Goal: Task Accomplishment & Management: Use online tool/utility

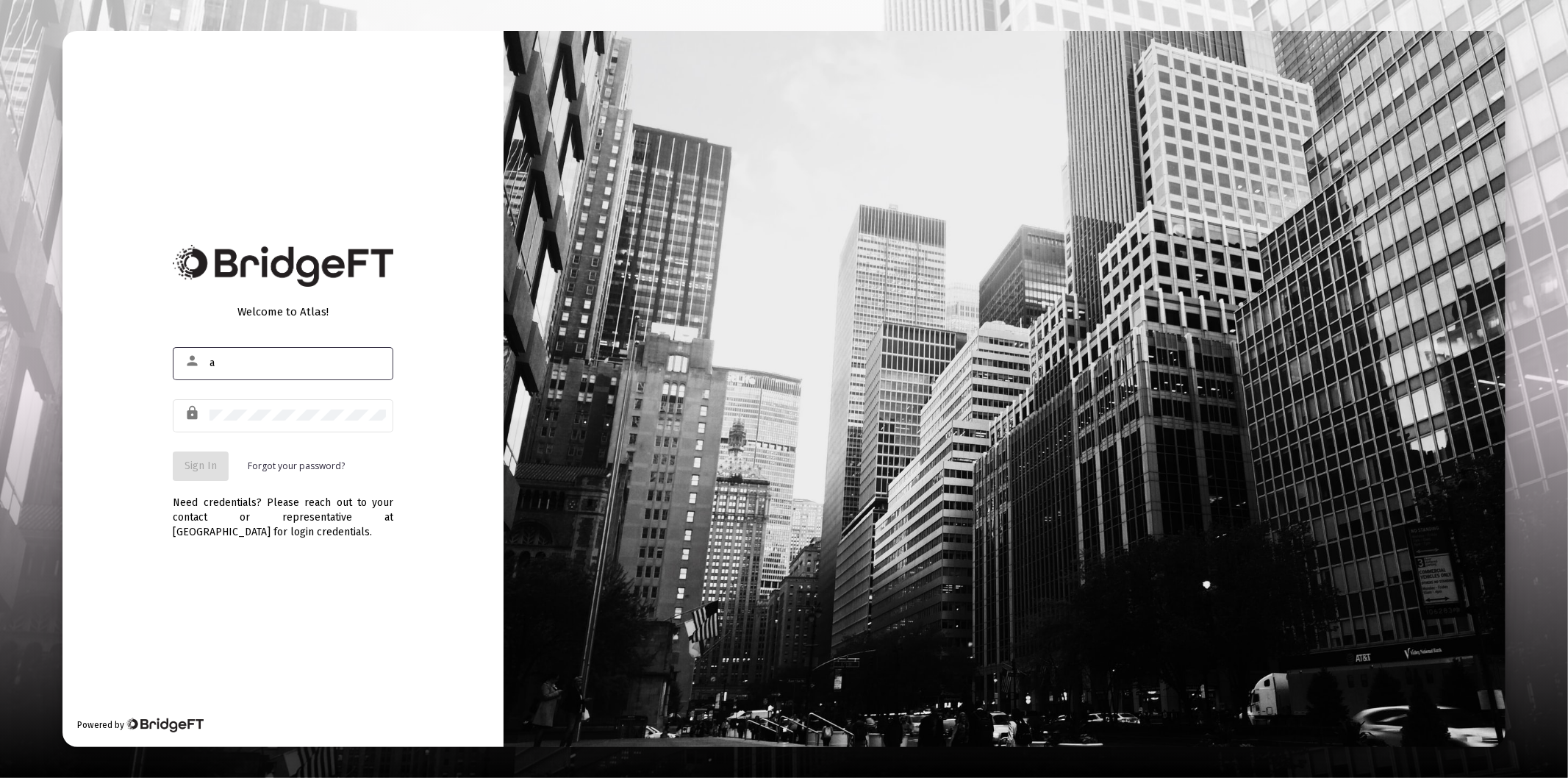
type input "[PERSON_NAME][EMAIL_ADDRESS][DOMAIN_NAME]"
click at [273, 408] on div at bounding box center [298, 415] width 176 height 36
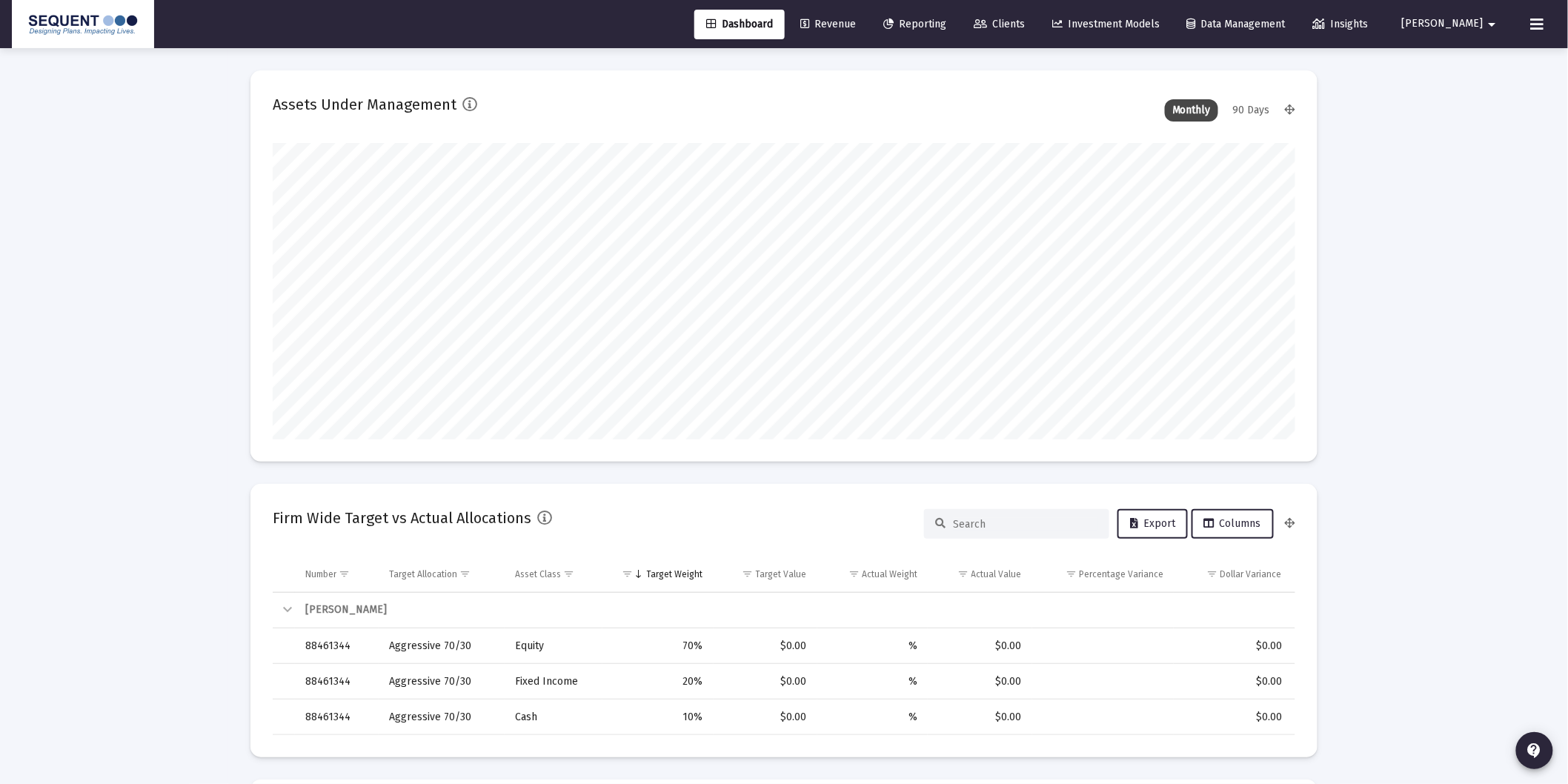
scroll to position [296, 550]
type input "[DATE]"
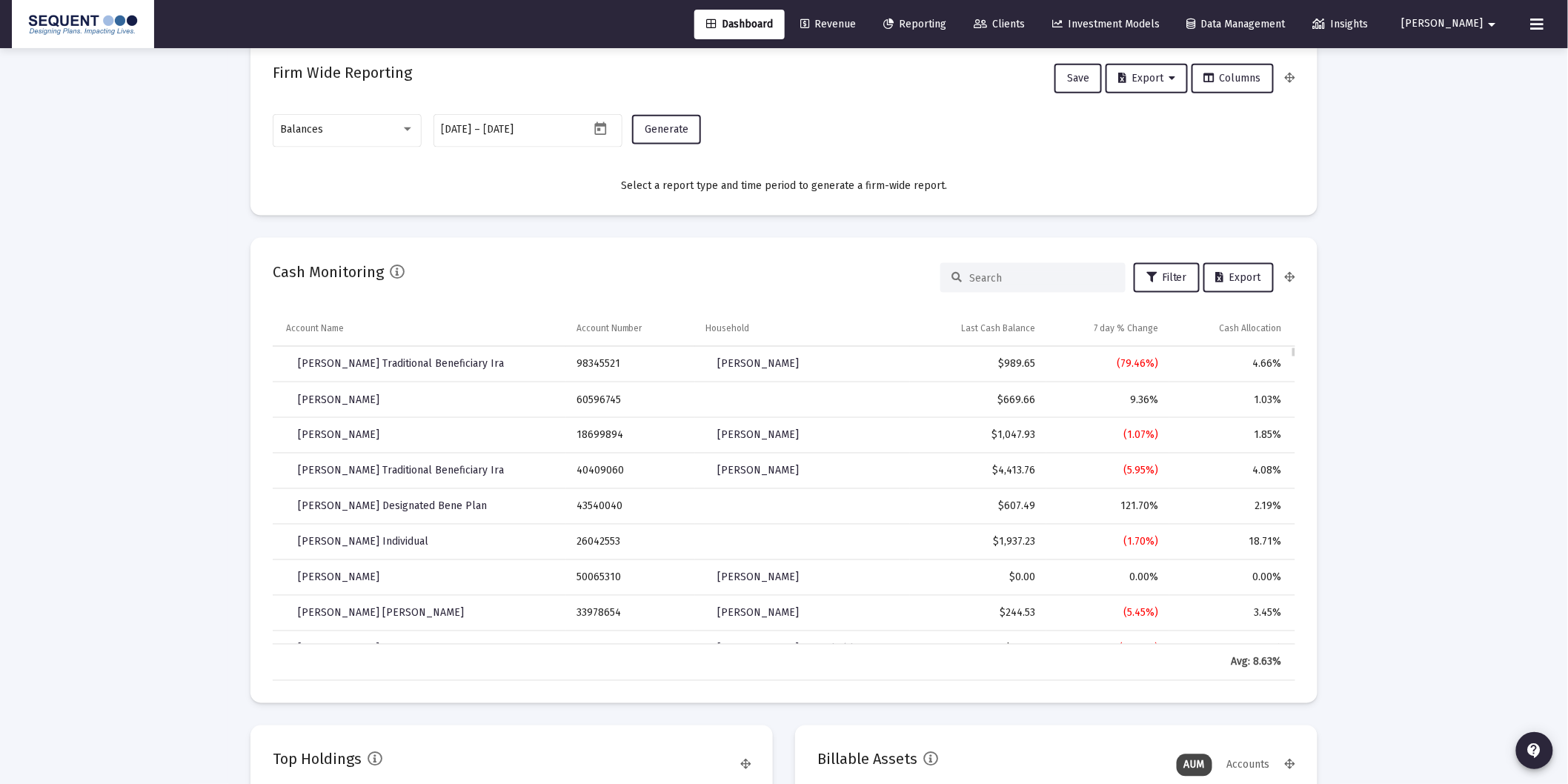
scroll to position [411, 0]
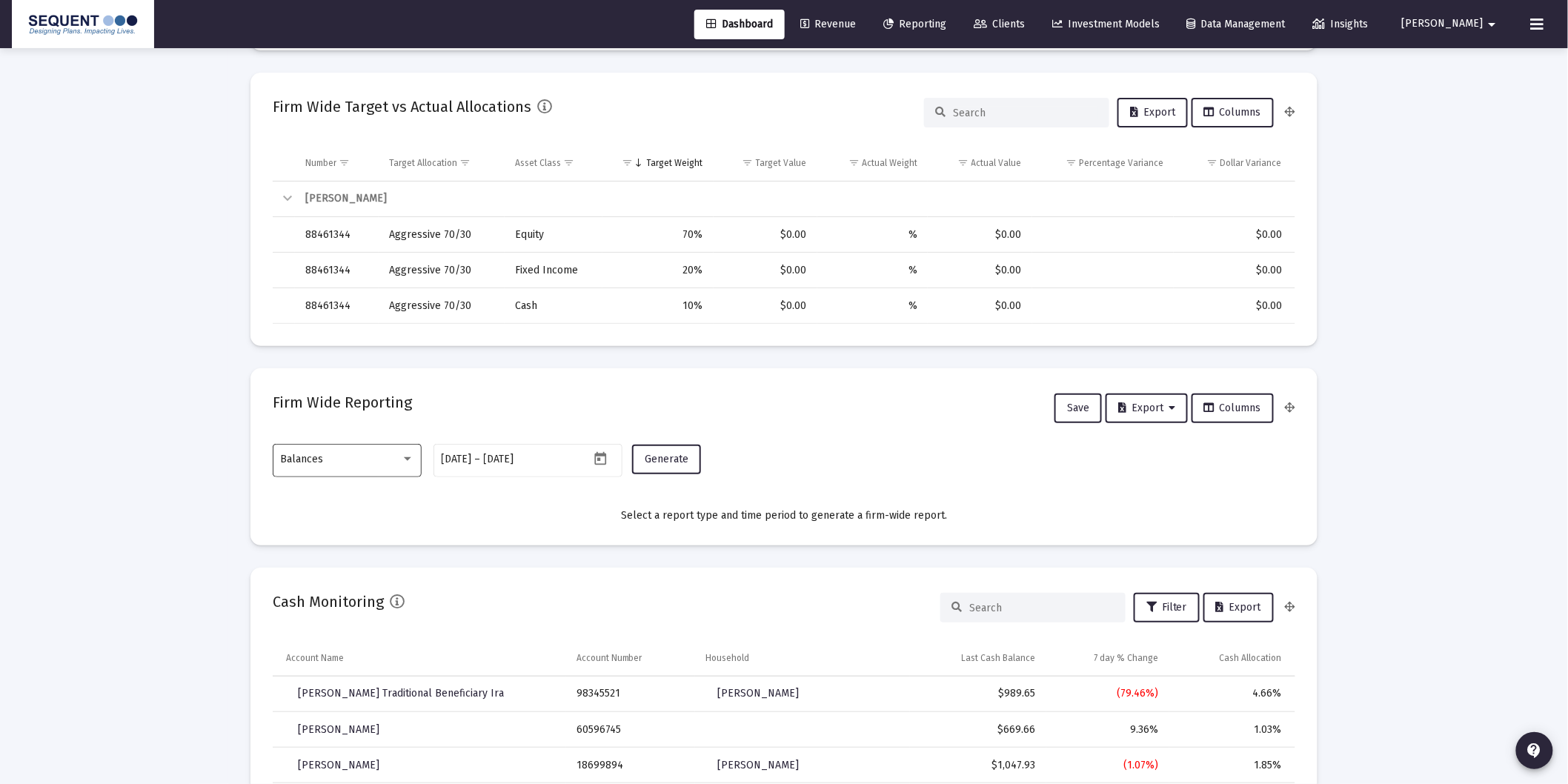
click at [315, 465] on div "Balances" at bounding box center [347, 458] width 134 height 37
click at [311, 371] on span "Transactions" at bounding box center [347, 366] width 134 height 31
click at [668, 455] on span "Generate" at bounding box center [666, 458] width 44 height 13
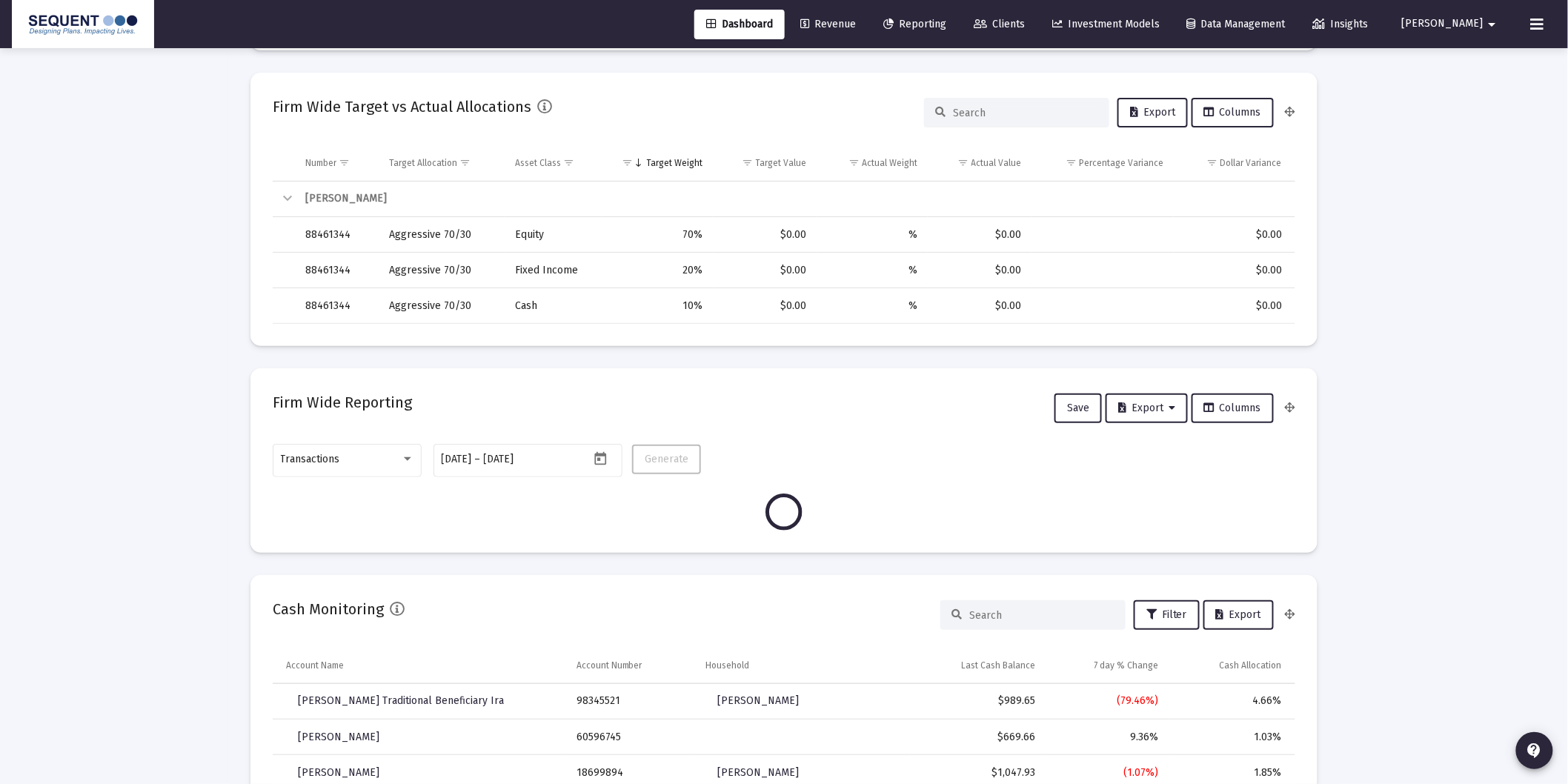
scroll to position [296, 477]
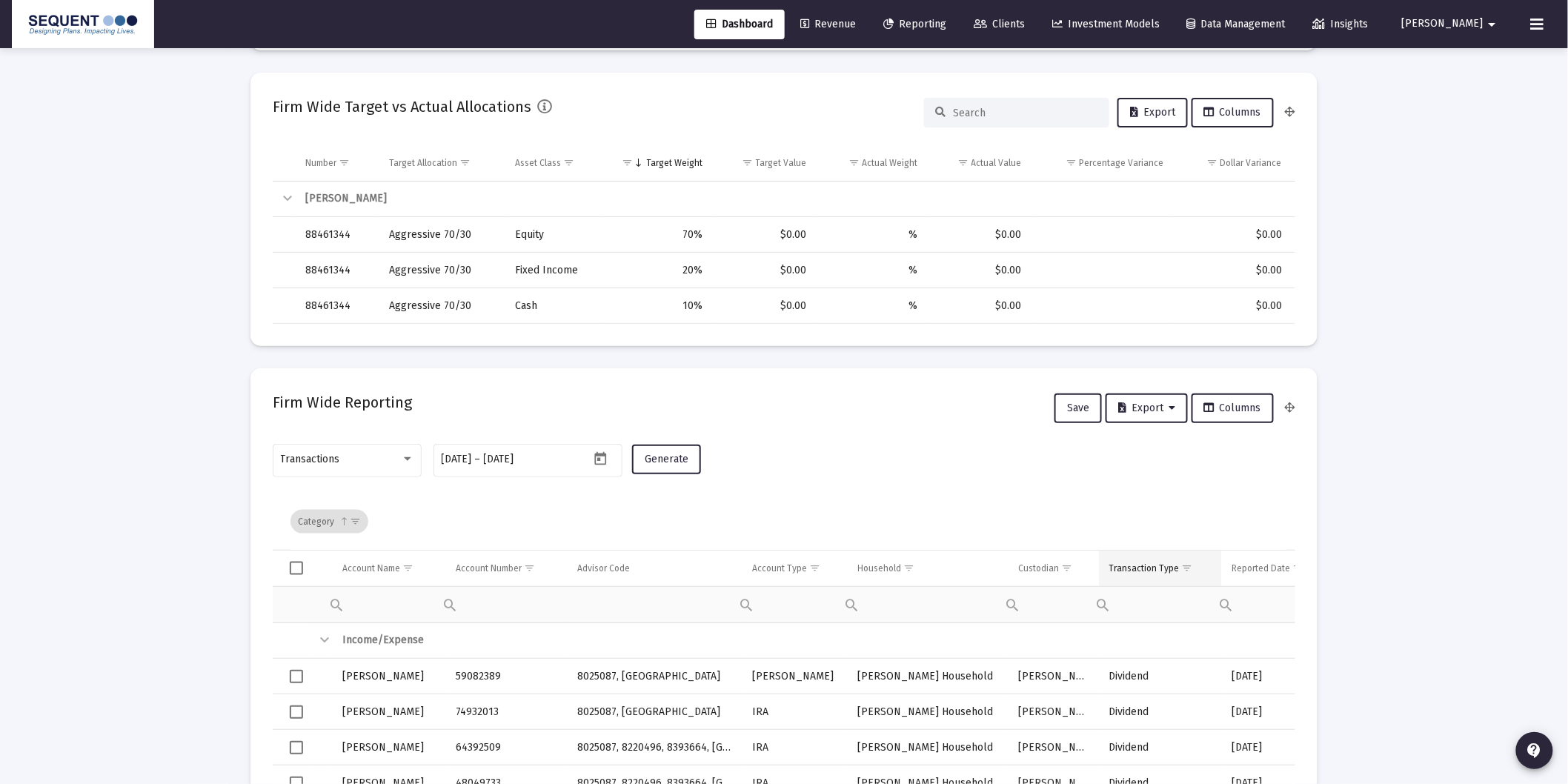
click at [1187, 563] on span "Show filter options for column 'Transaction Type'" at bounding box center [1187, 567] width 11 height 11
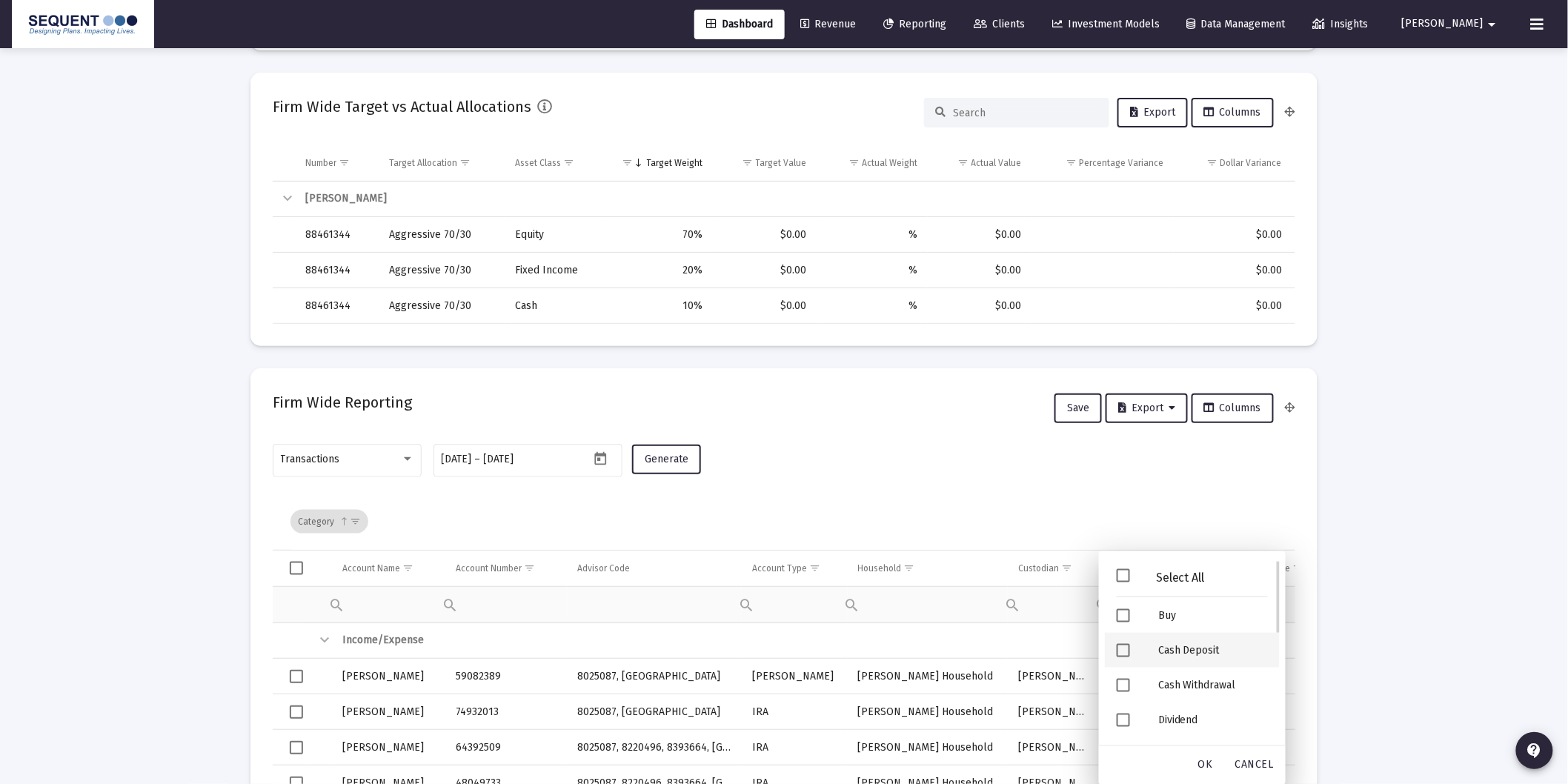
click at [1178, 646] on div "Cash Deposit" at bounding box center [1213, 650] width 134 height 35
click at [1176, 662] on div "Security Deposit" at bounding box center [1213, 653] width 134 height 35
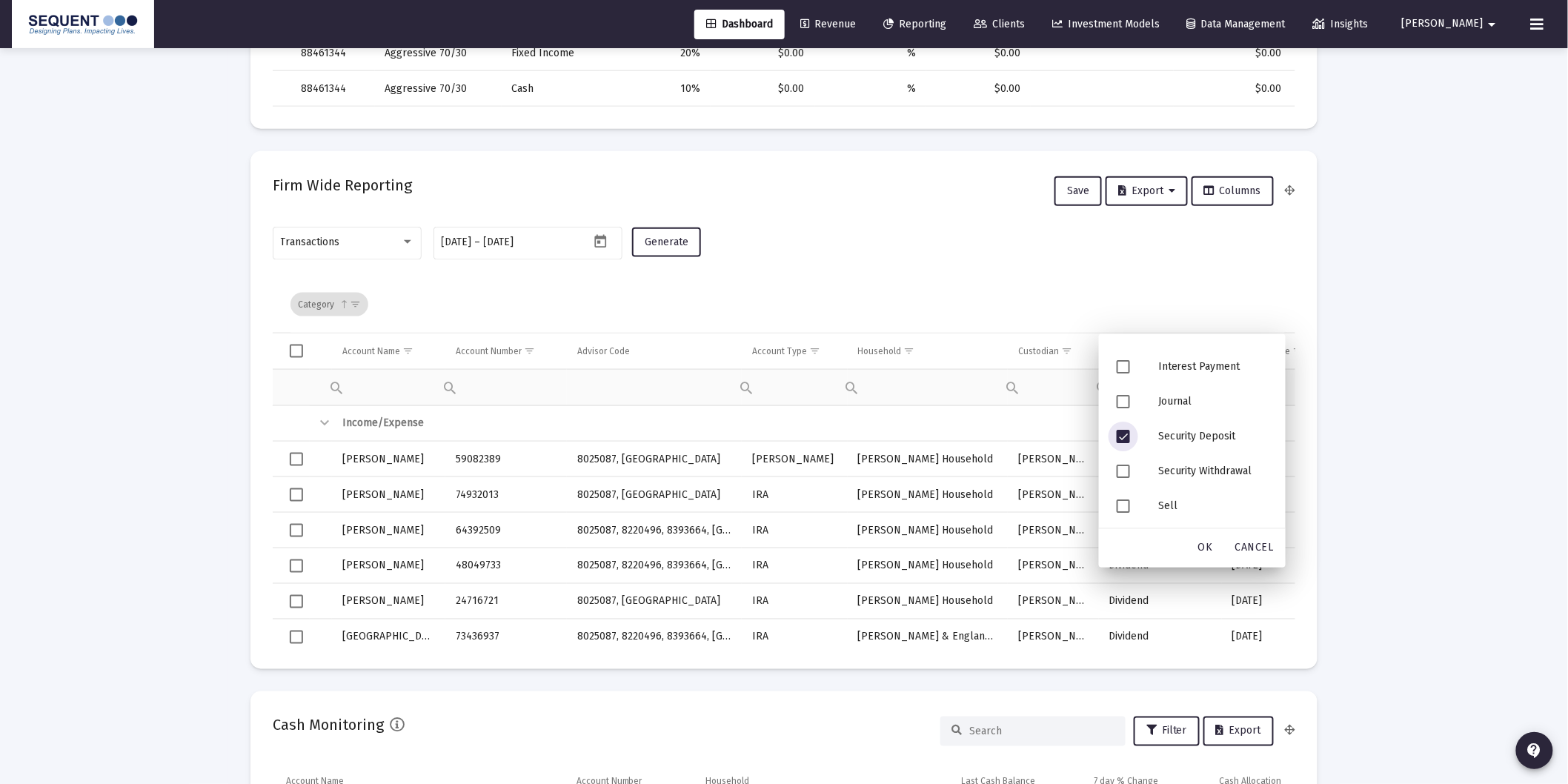
scroll to position [741, 0]
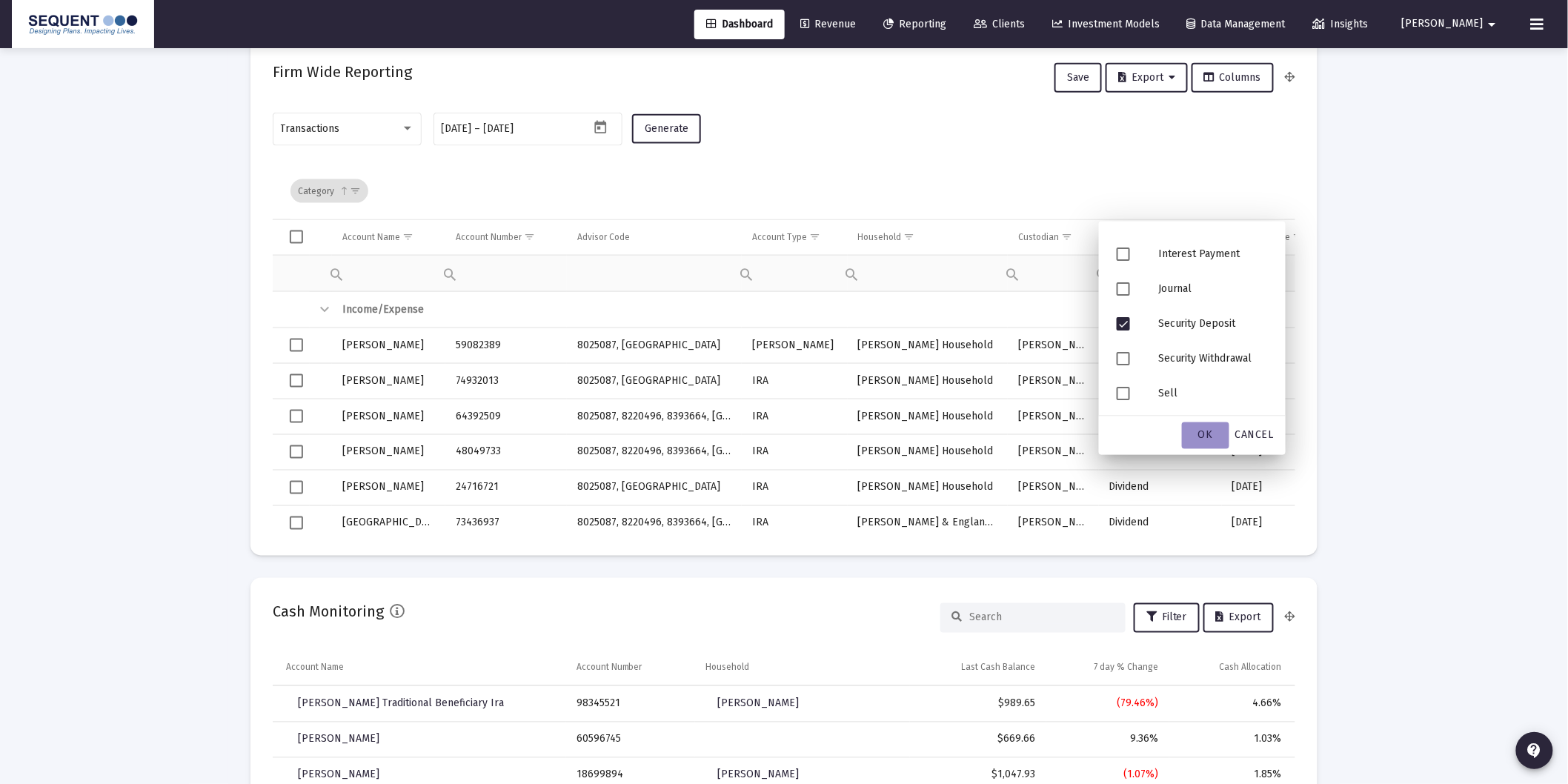
click at [1212, 442] on div "OK" at bounding box center [1206, 436] width 48 height 27
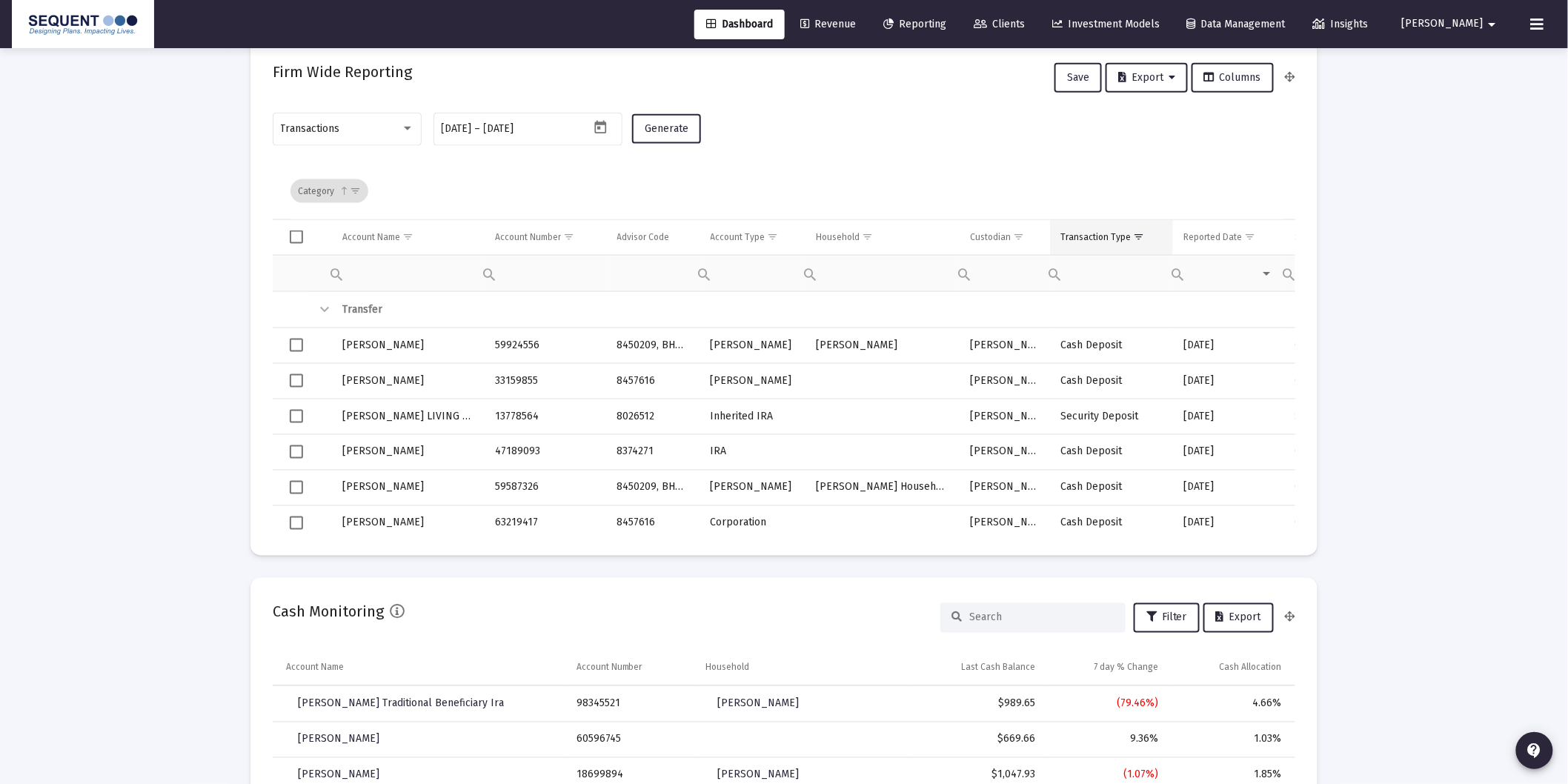
click at [1082, 231] on div "Transaction Type" at bounding box center [1095, 237] width 70 height 12
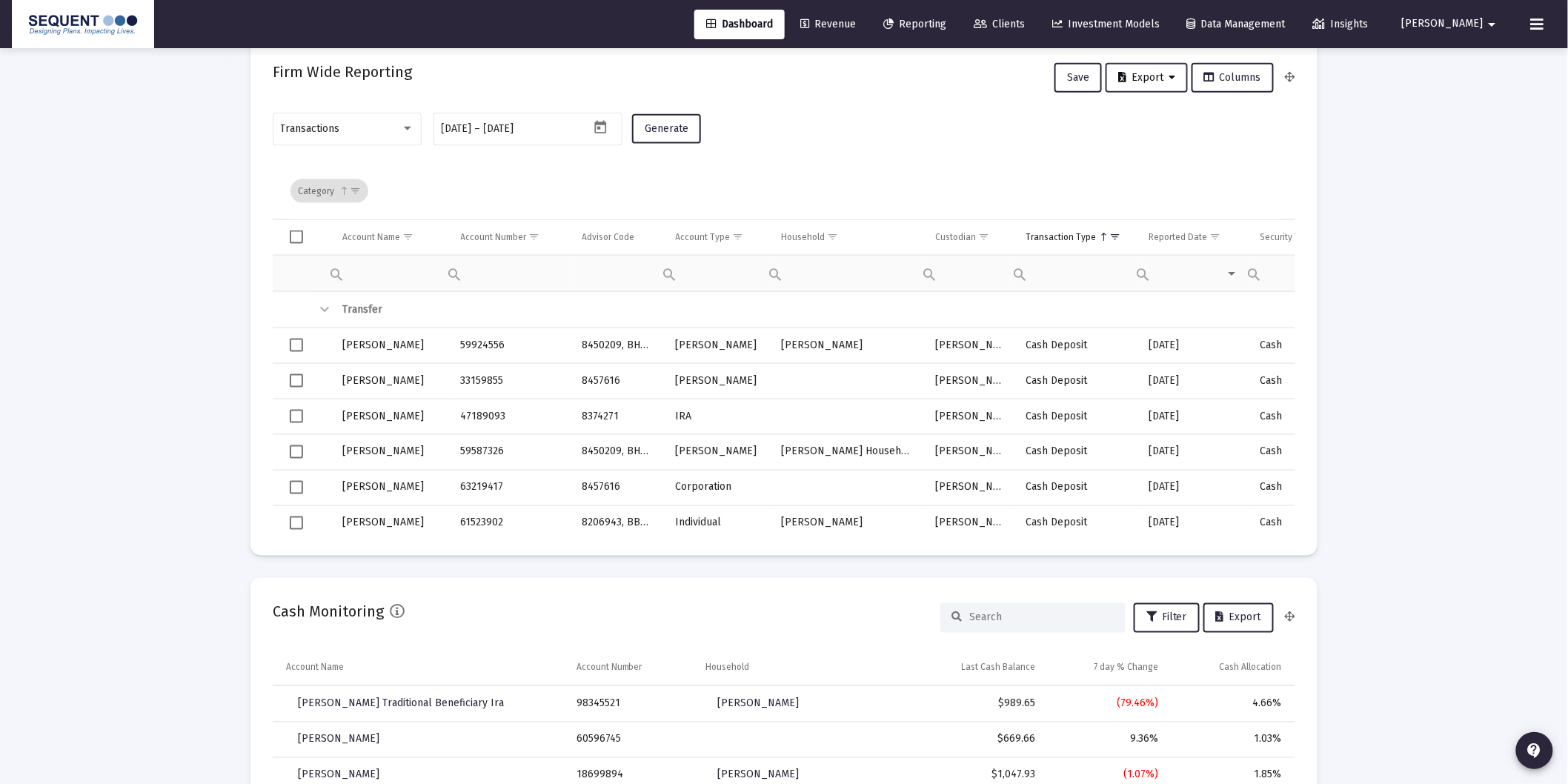
click at [1136, 75] on span "Export" at bounding box center [1146, 77] width 57 height 13
click at [1157, 119] on button "Export All Rows" at bounding box center [1154, 116] width 101 height 36
drag, startPoint x: 1463, startPoint y: 320, endPoint x: 1354, endPoint y: 233, distance: 139.5
